Goal: Complete application form

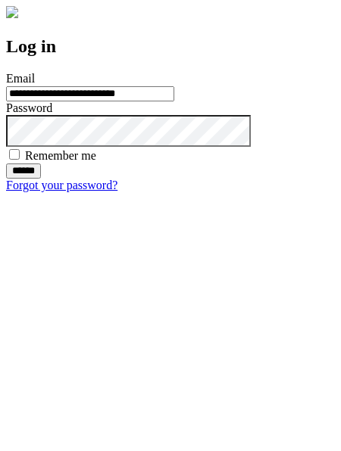
type input "**********"
click at [41, 179] on input "******" at bounding box center [23, 170] width 35 height 15
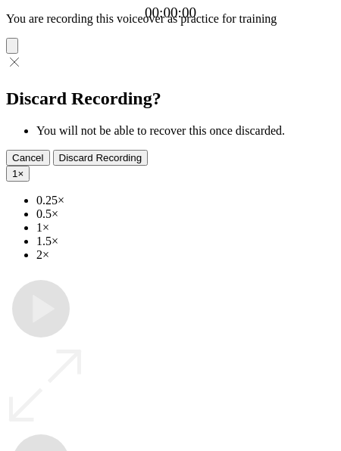
type input "**********"
